Goal: Find specific page/section: Find specific page/section

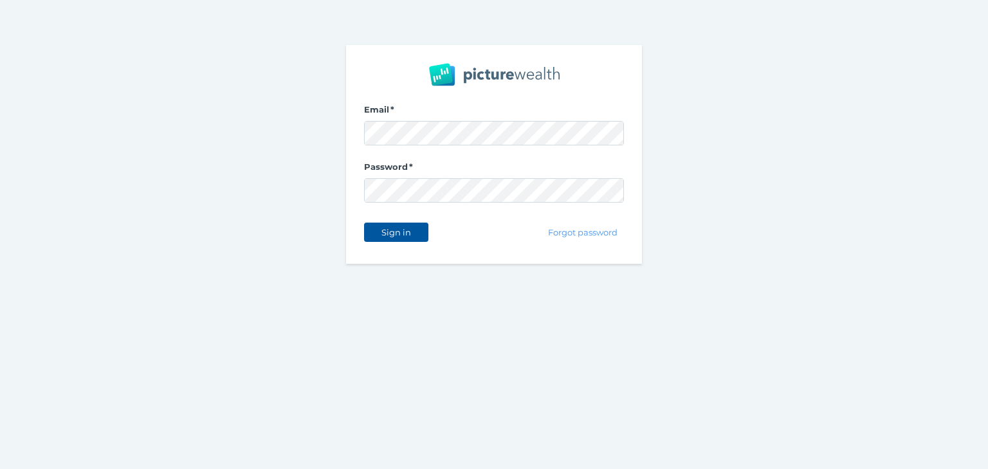
click at [408, 231] on span "Sign in" at bounding box center [396, 232] width 41 height 10
select select "25"
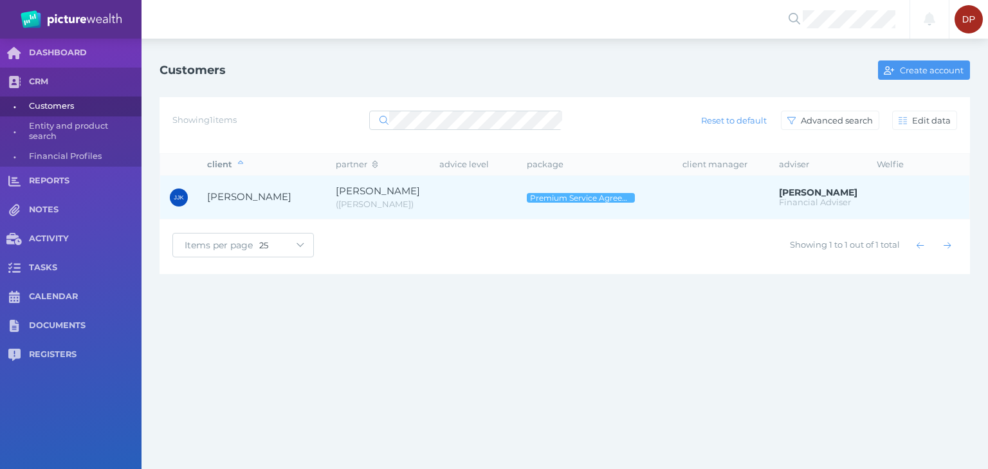
click at [279, 197] on span "[PERSON_NAME]" at bounding box center [249, 196] width 84 height 12
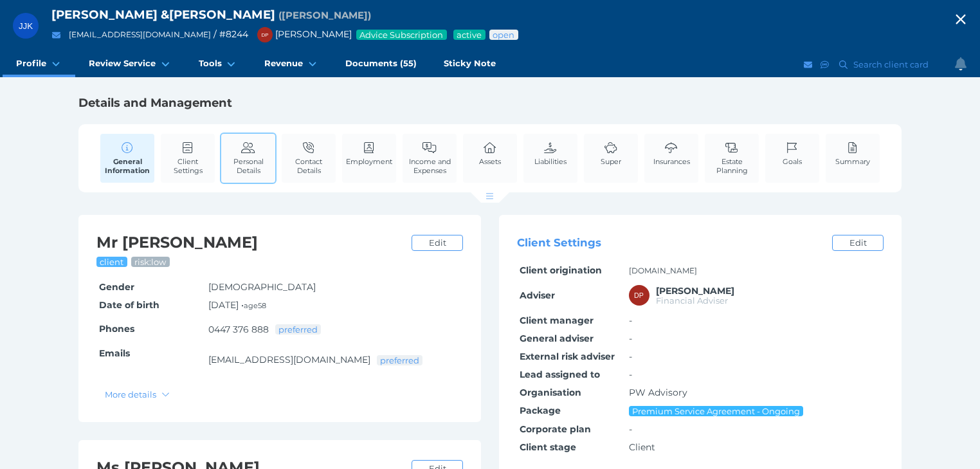
click at [247, 161] on span "Personal Details" at bounding box center [248, 166] width 48 height 18
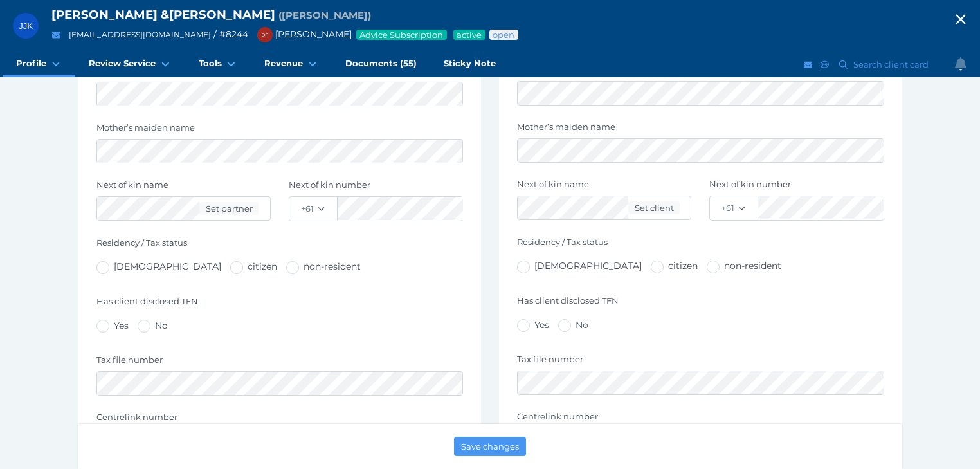
scroll to position [669, 0]
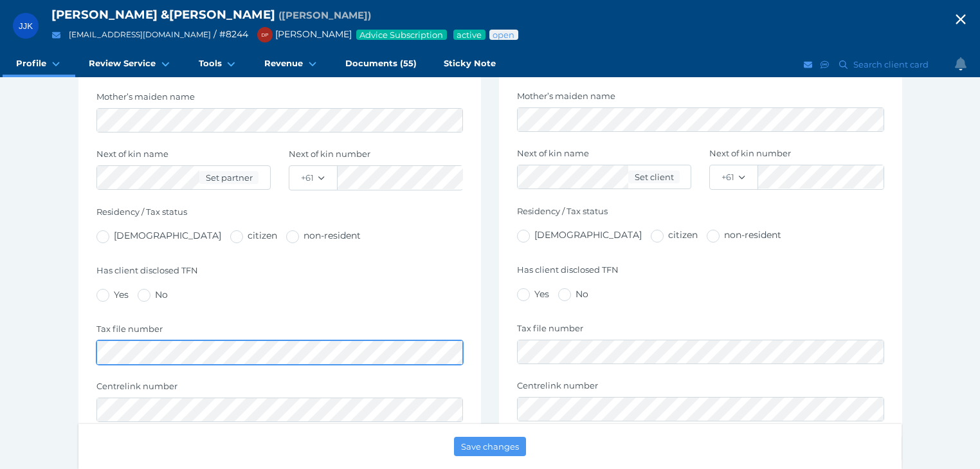
click at [98, 323] on div "Tax file number" at bounding box center [279, 343] width 367 height 41
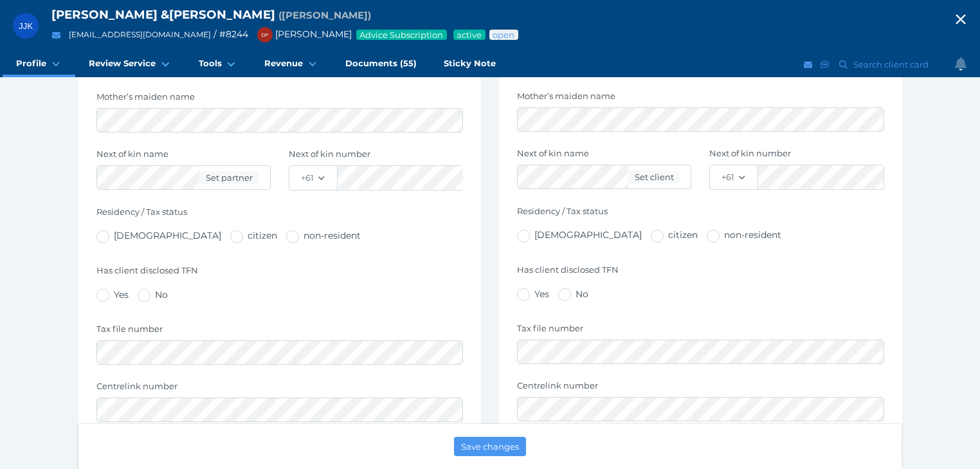
click at [965, 18] on icon "button" at bounding box center [960, 19] width 15 height 19
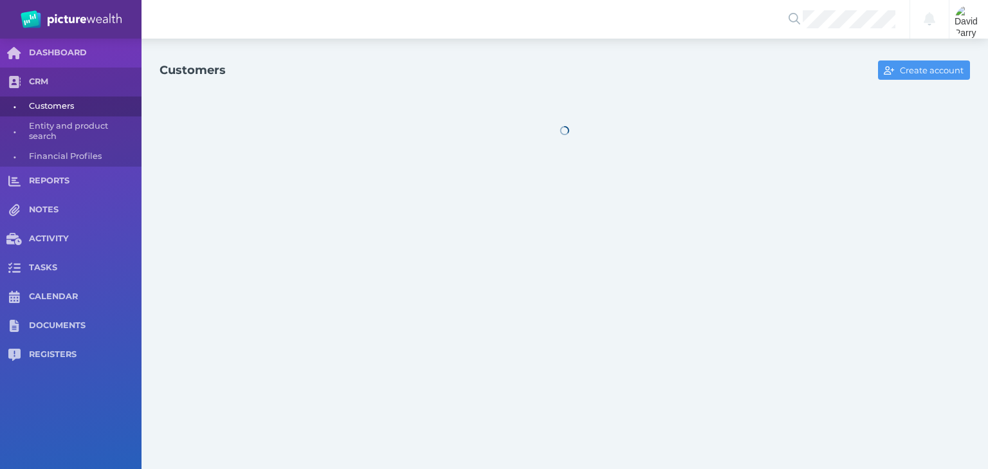
select select "25"
